Goal: Task Accomplishment & Management: Manage account settings

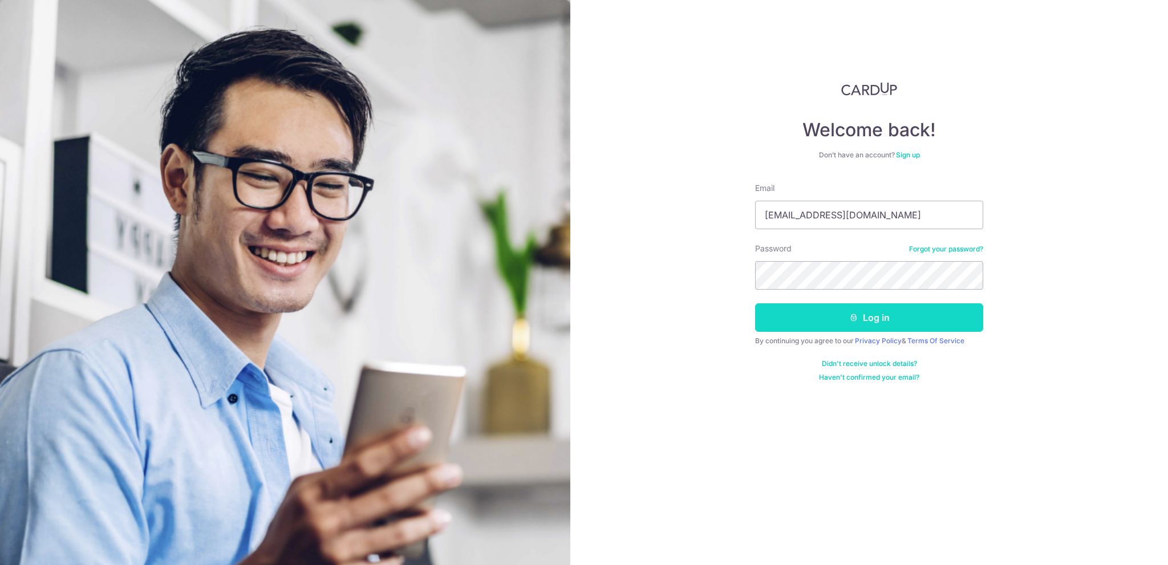
click at [893, 314] on button "Log in" at bounding box center [869, 317] width 228 height 29
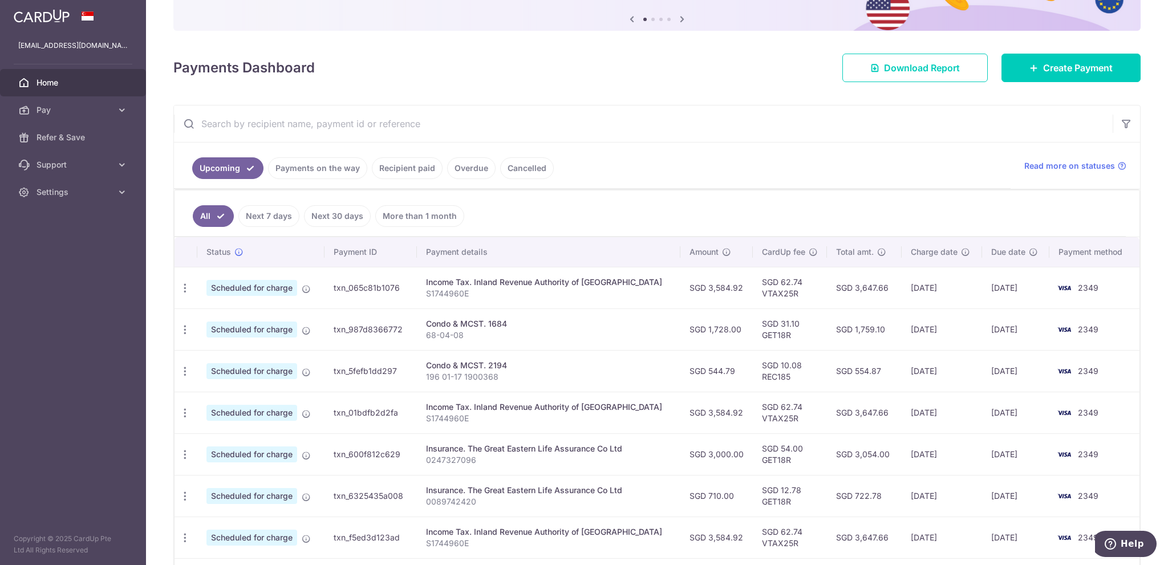
scroll to position [114, 0]
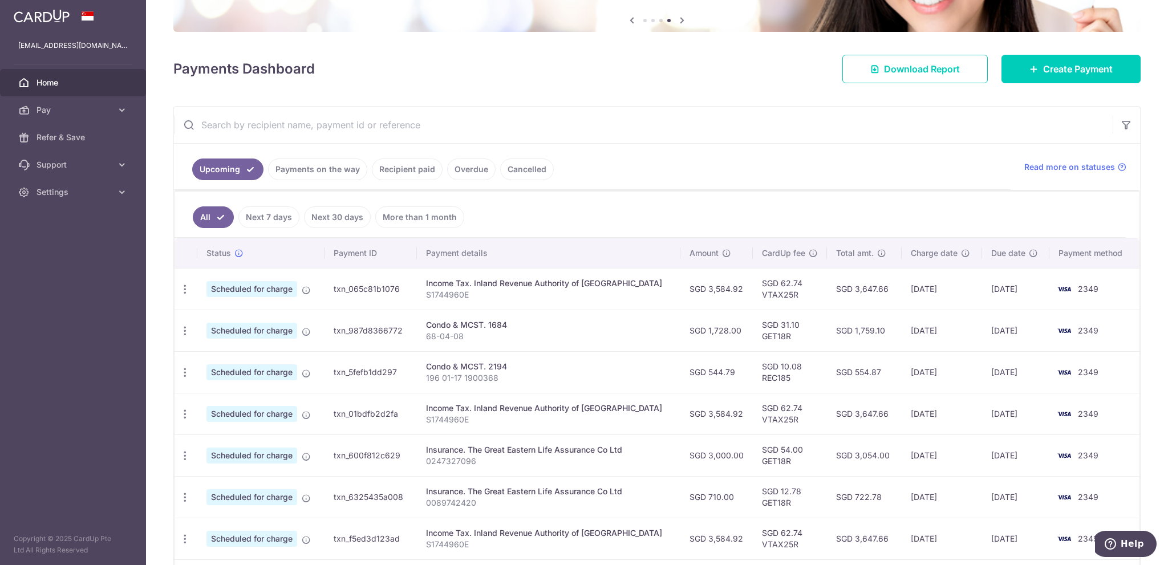
click at [524, 165] on link "Cancelled" at bounding box center [527, 170] width 54 height 22
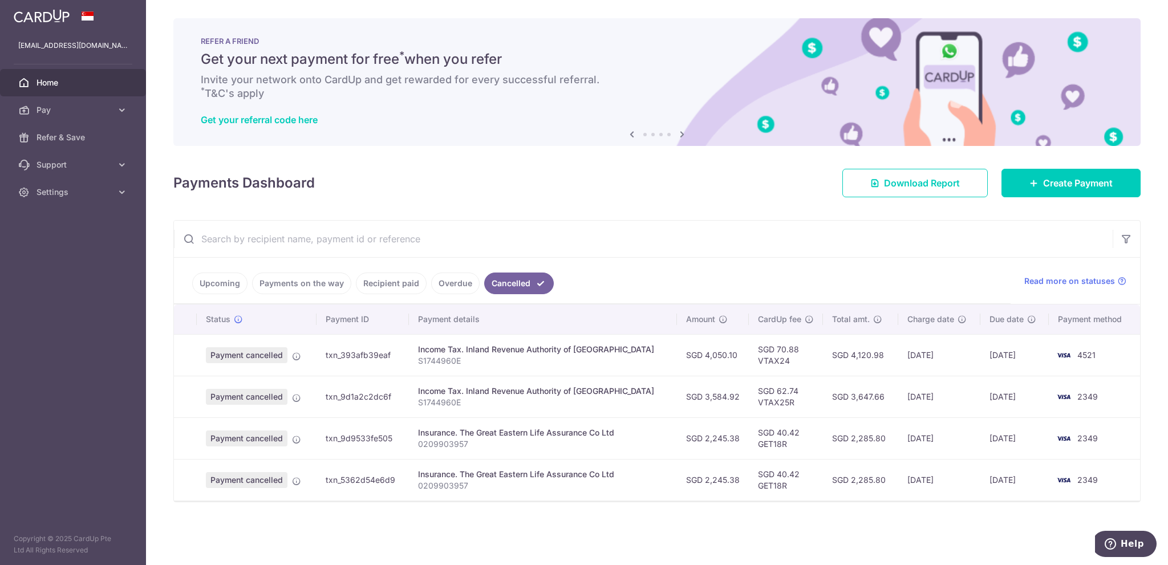
click at [223, 282] on link "Upcoming" at bounding box center [219, 284] width 55 height 22
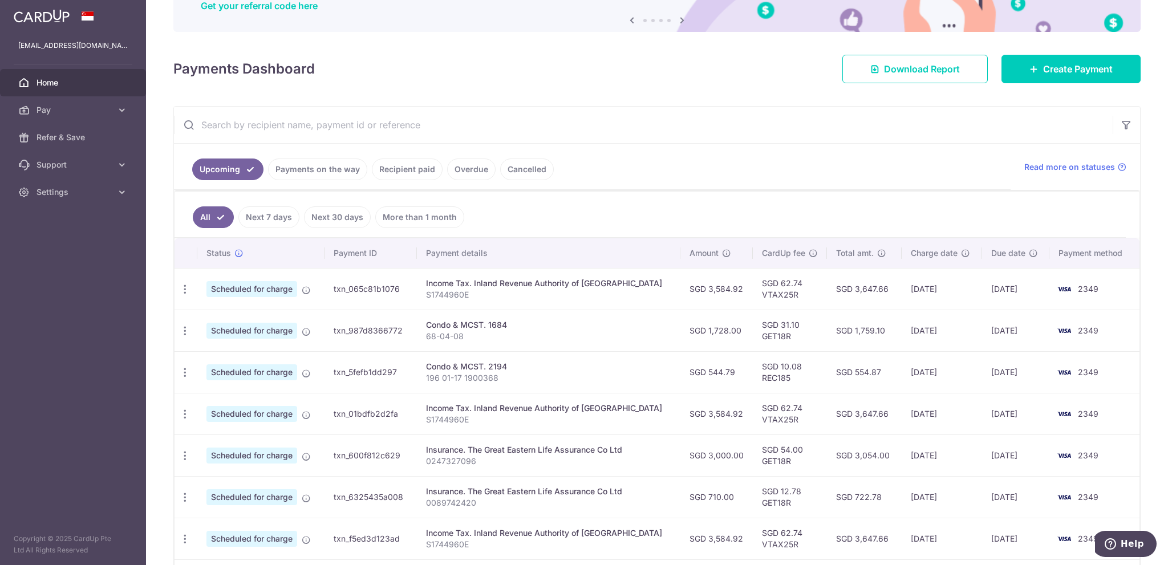
scroll to position [228, 0]
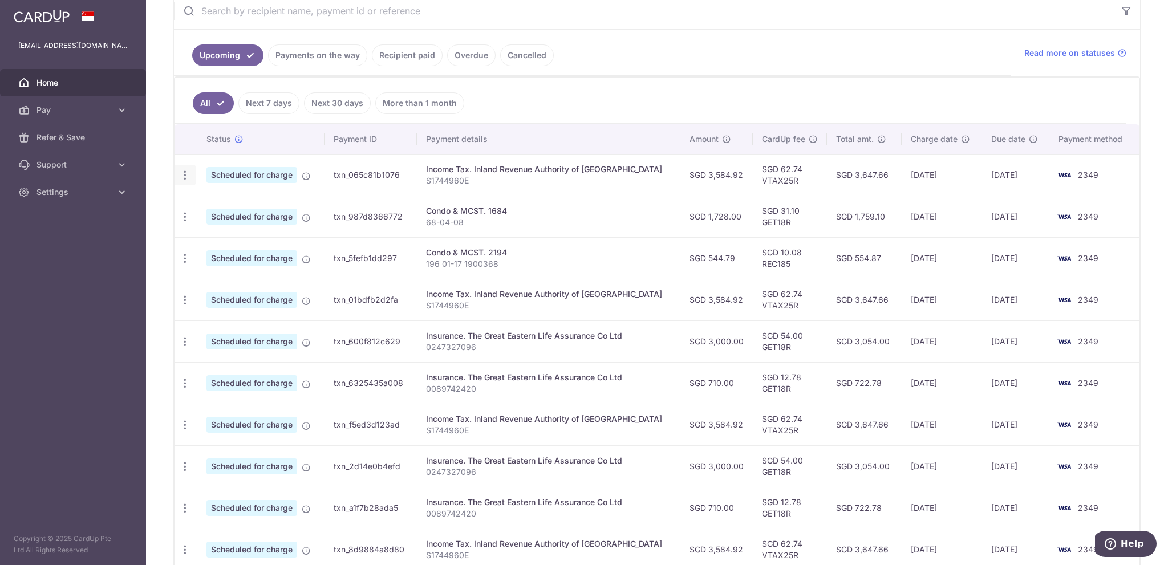
click at [182, 170] on icon "button" at bounding box center [185, 175] width 12 height 12
click at [249, 229] on span "Cancel payment" at bounding box center [246, 234] width 76 height 14
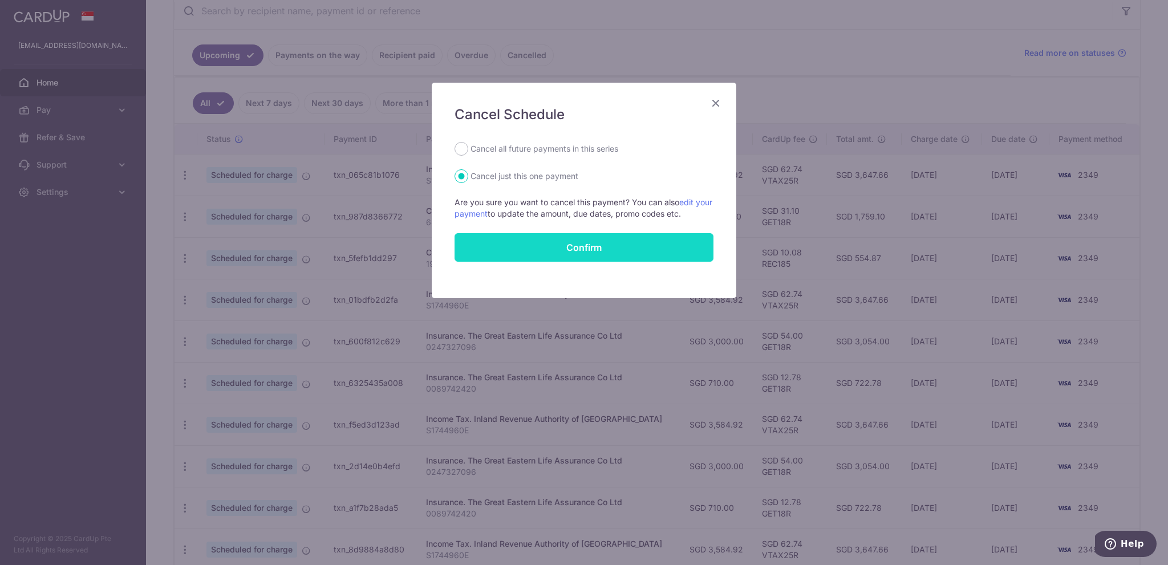
click at [614, 243] on button "Confirm" at bounding box center [583, 247] width 259 height 29
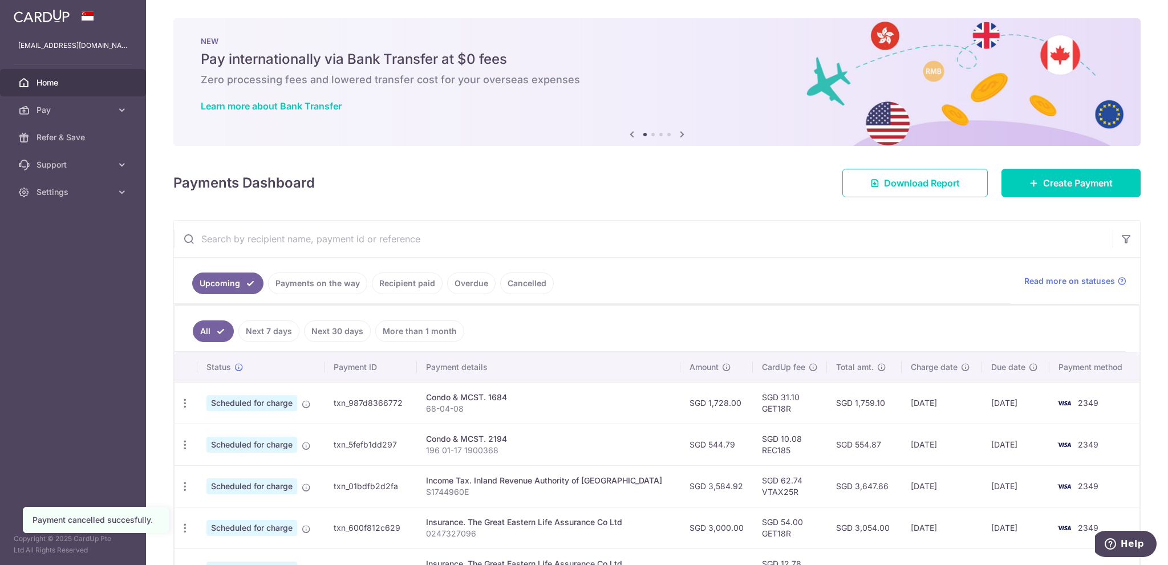
click at [512, 282] on link "Cancelled" at bounding box center [527, 284] width 54 height 22
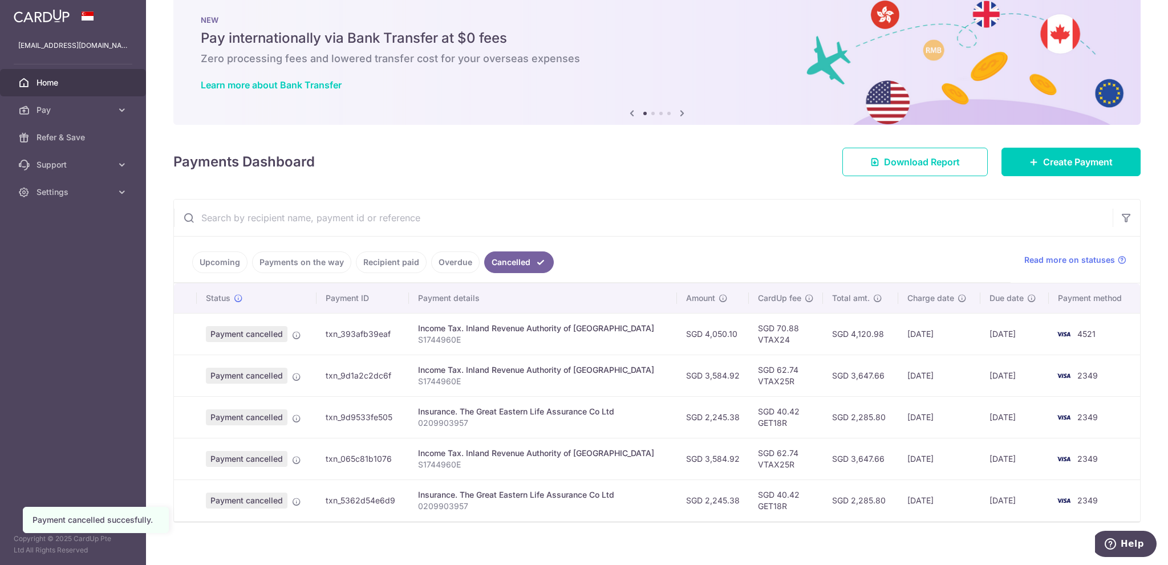
scroll to position [30, 0]
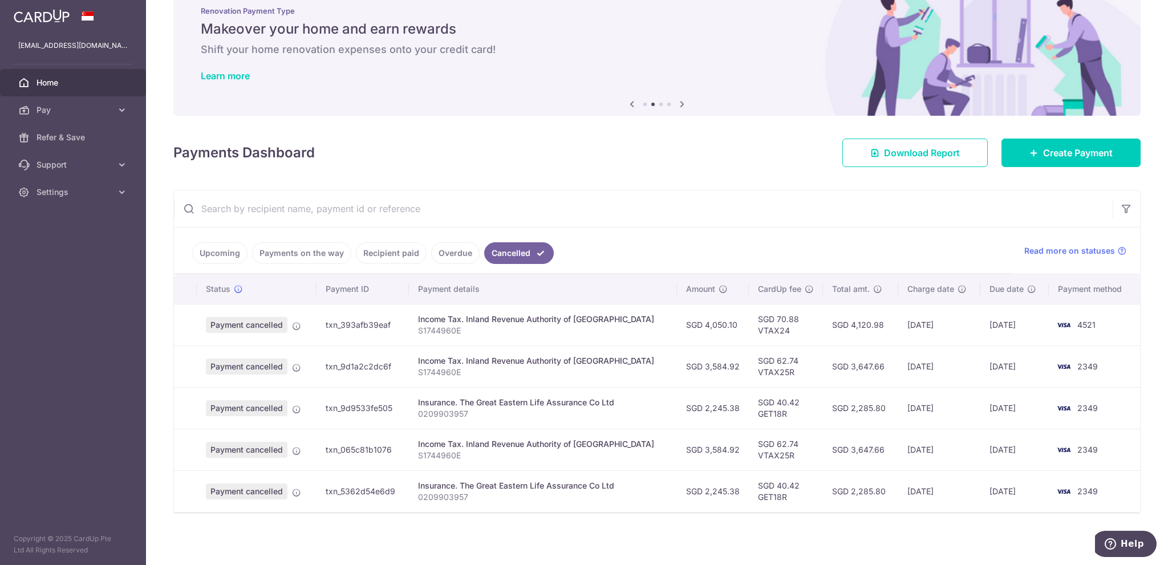
click at [704, 451] on td "SGD 3,584.92" at bounding box center [713, 450] width 72 height 42
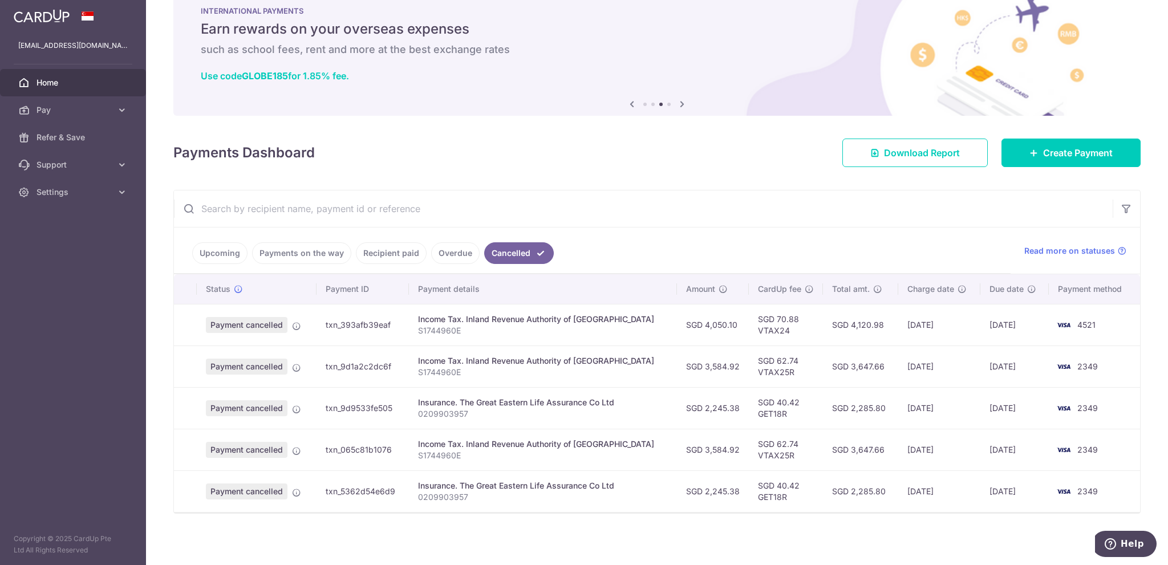
click at [582, 172] on div "× Pause Schedule Pause all future payments in this series Pause just this one p…" at bounding box center [657, 282] width 1022 height 565
